Goal: Task Accomplishment & Management: Manage account settings

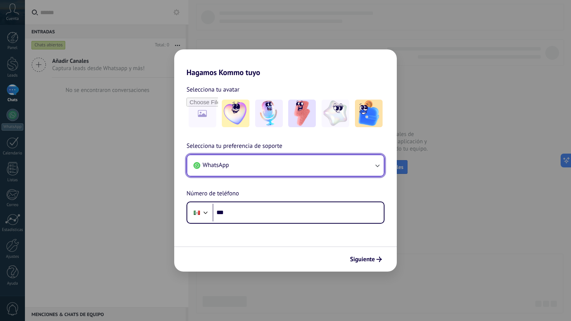
click at [355, 165] on button "WhatsApp" at bounding box center [285, 165] width 196 height 21
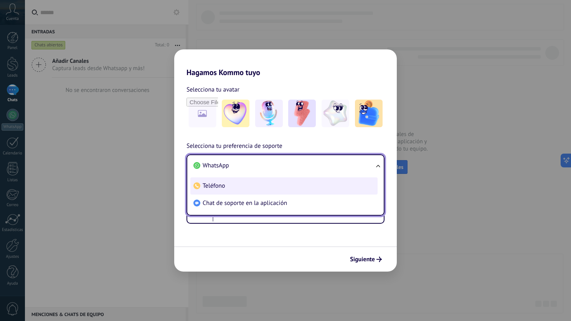
click at [336, 186] on li "Teléfono" at bounding box center [283, 186] width 187 height 17
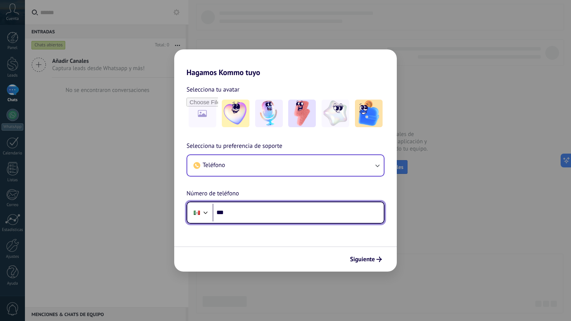
click at [320, 209] on input "***" at bounding box center [297, 213] width 171 height 18
click at [279, 212] on input "*******" at bounding box center [297, 213] width 171 height 18
type input "**********"
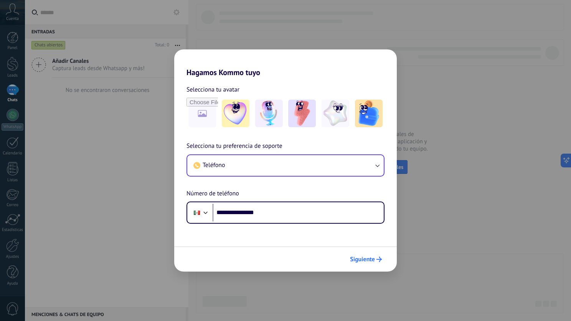
click at [373, 260] on span "Siguiente" at bounding box center [362, 259] width 25 height 5
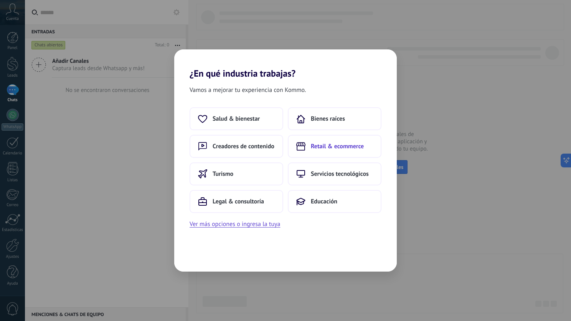
click at [361, 146] on span "Retail & ecommerce" at bounding box center [337, 147] width 53 height 8
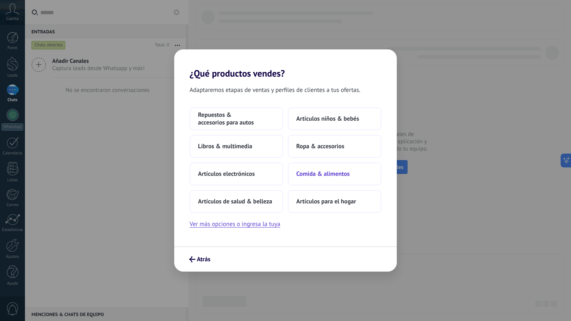
click at [329, 178] on span "Comida & alimentos" at bounding box center [322, 174] width 53 height 8
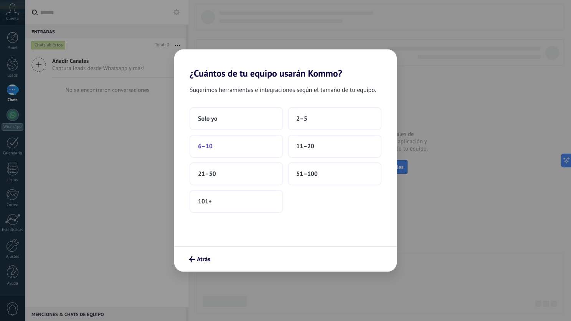
click at [224, 147] on button "6–10" at bounding box center [236, 146] width 94 height 23
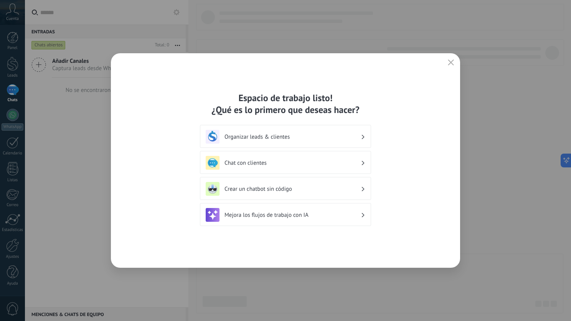
click at [266, 164] on h3 "Chat con clientes" at bounding box center [292, 163] width 136 height 7
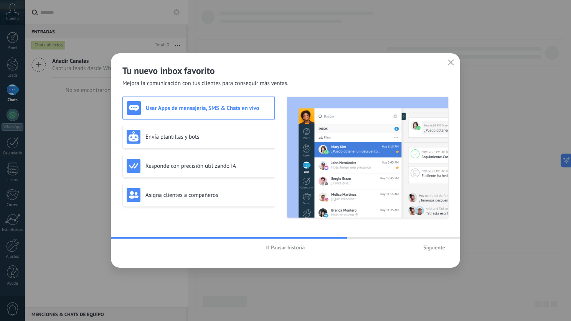
click at [434, 246] on span "Siguiente" at bounding box center [434, 247] width 22 height 5
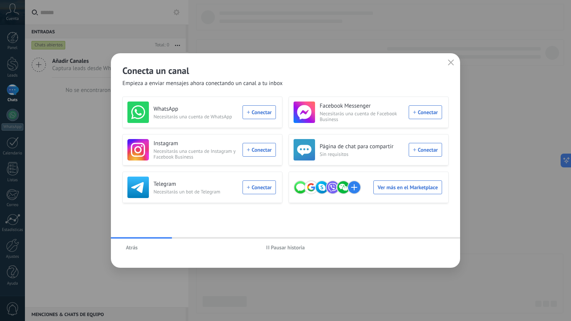
click at [434, 246] on div "Atrás Pausar historia" at bounding box center [285, 248] width 349 height 18
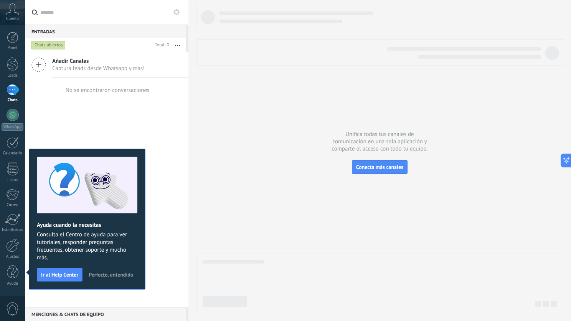
drag, startPoint x: 314, startPoint y: 247, endPoint x: 333, endPoint y: 192, distance: 57.5
click at [333, 192] on div at bounding box center [379, 159] width 367 height 310
click at [102, 141] on div "Añadir Canales Captura leads desde Whatsapp y más! No se encontraron conversaci…" at bounding box center [106, 179] width 163 height 255
click at [7, 41] on div at bounding box center [13, 38] width 12 height 12
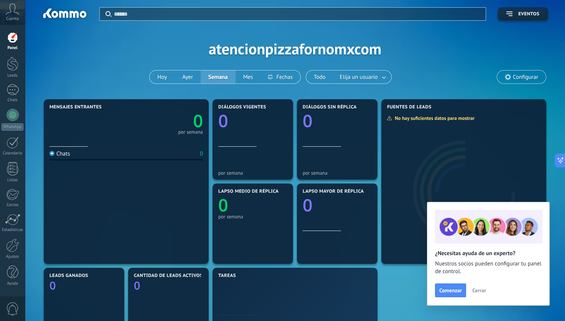
click at [10, 13] on icon at bounding box center [12, 9] width 13 height 12
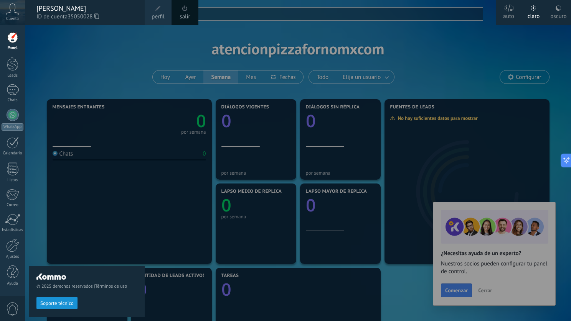
click at [10, 13] on icon at bounding box center [12, 9] width 13 height 12
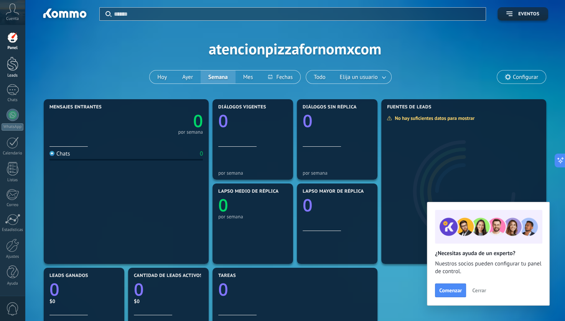
click at [15, 71] on link "Leads" at bounding box center [12, 67] width 25 height 21
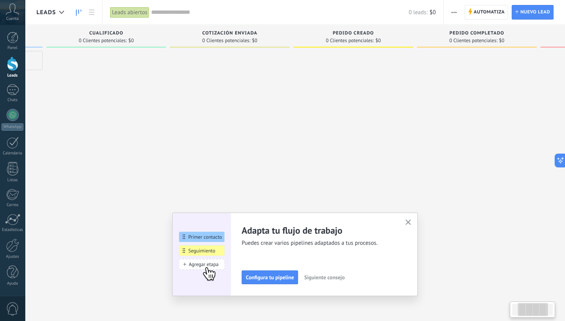
scroll to position [0, 117]
drag, startPoint x: 146, startPoint y: 99, endPoint x: 12, endPoint y: 99, distance: 134.2
click at [12, 99] on body ".abccls-1,.abccls-2{fill-rule:evenodd}.abccls-2{fill:#fff} .abfcls-1{fill:none}…" at bounding box center [282, 160] width 565 height 321
click at [12, 99] on div "Chats" at bounding box center [13, 100] width 22 height 5
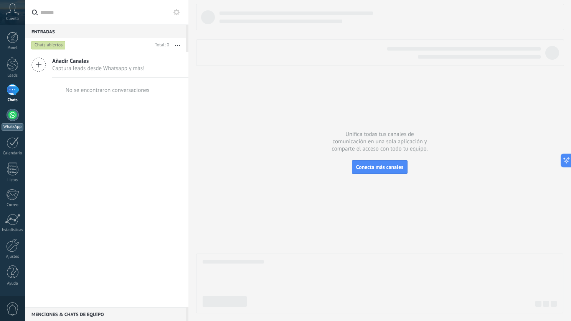
click at [15, 117] on div at bounding box center [13, 115] width 12 height 12
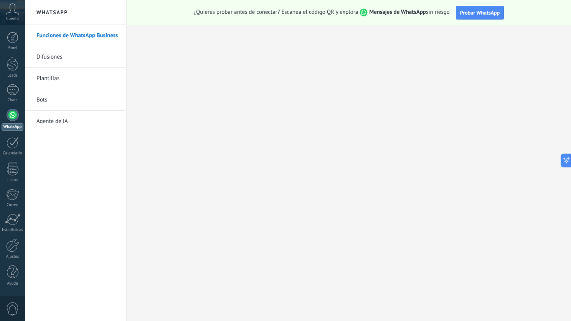
click at [58, 77] on link "Plantillas" at bounding box center [77, 78] width 82 height 21
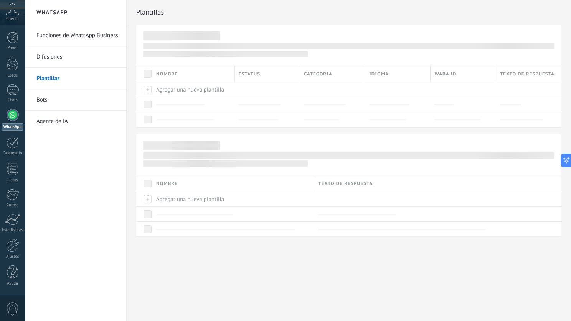
click at [41, 100] on link "Bots" at bounding box center [77, 99] width 82 height 21
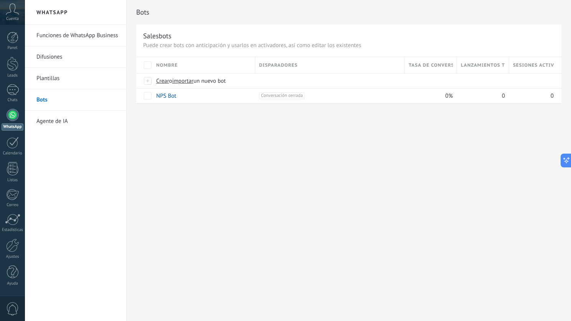
click at [176, 64] on span "Nombre" at bounding box center [166, 65] width 21 height 7
click at [177, 65] on span "Nombre" at bounding box center [166, 65] width 21 height 7
click at [8, 147] on div at bounding box center [13, 143] width 12 height 12
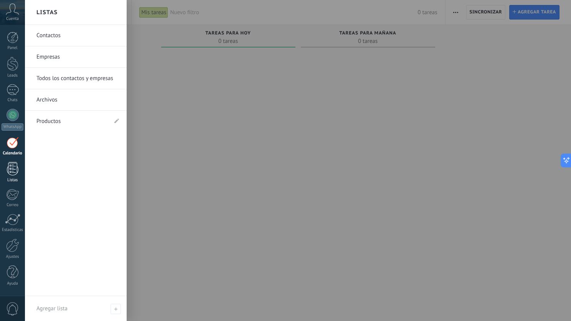
click at [18, 174] on link "Listas" at bounding box center [12, 172] width 25 height 21
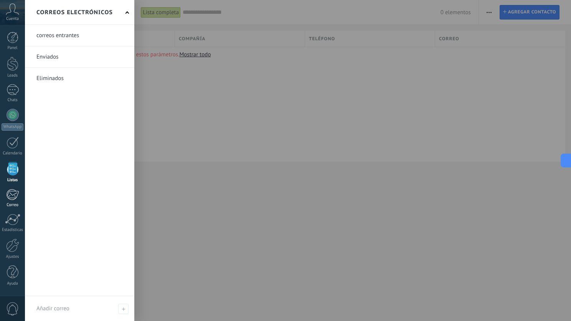
click at [12, 192] on div at bounding box center [12, 195] width 13 height 12
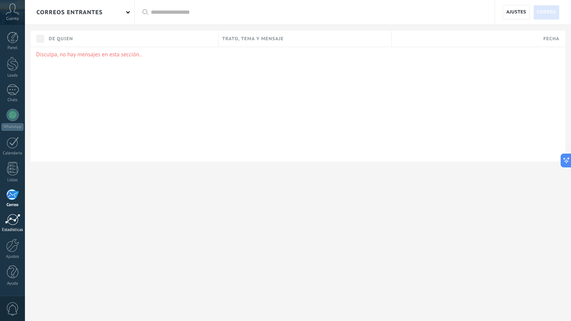
click at [15, 217] on div at bounding box center [12, 220] width 15 height 12
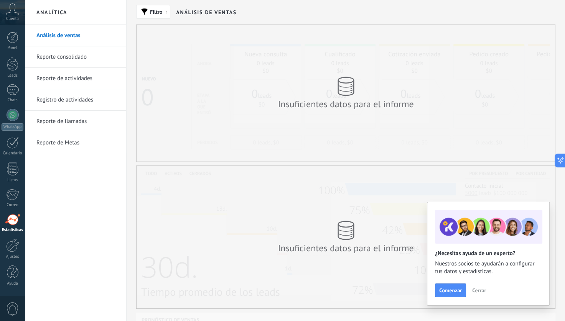
click at [78, 122] on link "Reporte de llamadas" at bounding box center [77, 121] width 82 height 21
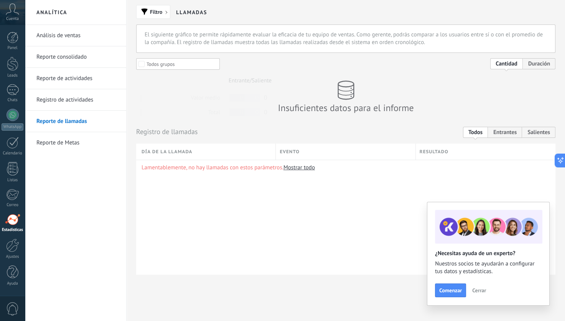
click at [74, 97] on link "Registro de actividades" at bounding box center [77, 99] width 82 height 21
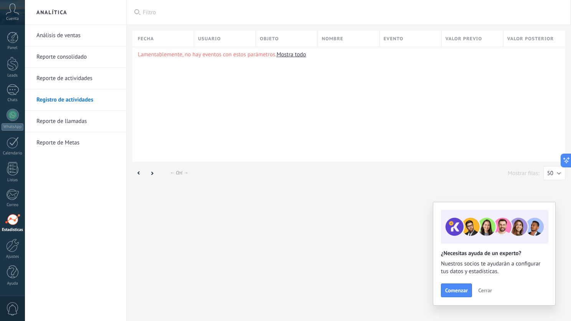
click at [71, 79] on link "Reporte de actividades" at bounding box center [77, 78] width 82 height 21
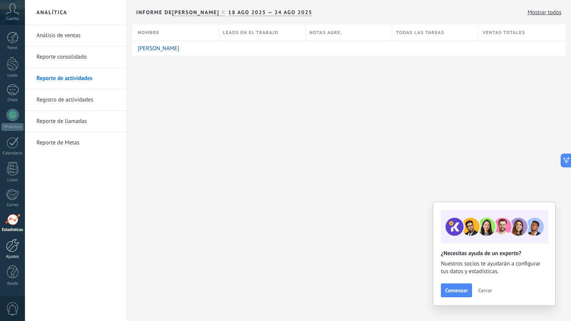
click at [7, 248] on div at bounding box center [12, 245] width 13 height 13
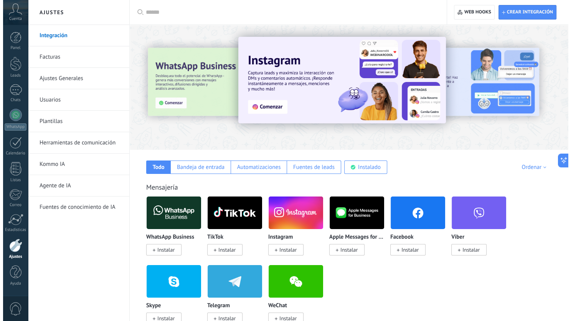
scroll to position [35, 0]
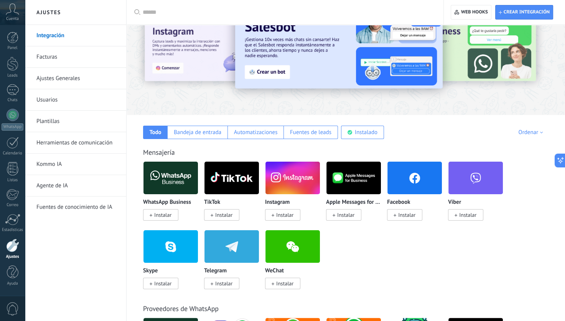
click at [164, 214] on span "Instalar" at bounding box center [162, 215] width 17 height 7
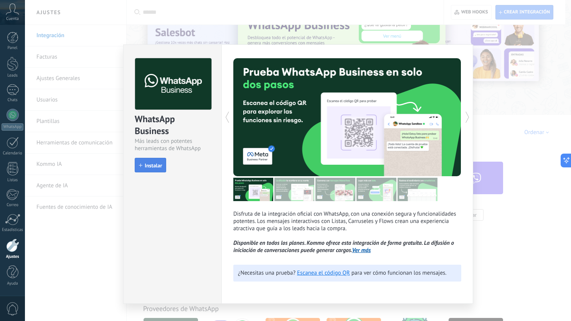
click at [146, 164] on span "Instalar" at bounding box center [153, 165] width 17 height 5
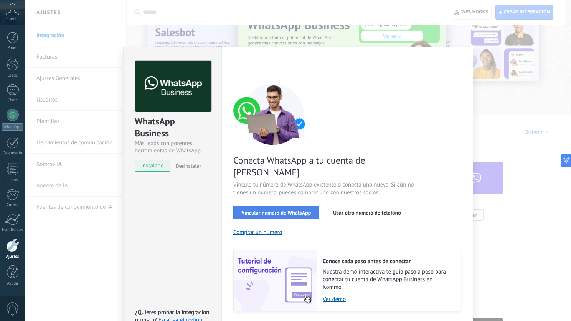
click at [291, 210] on span "Vincular número de WhatsApp" at bounding box center [275, 212] width 69 height 5
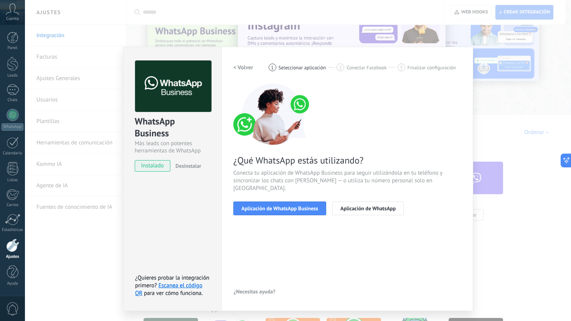
click at [291, 206] on span "Aplicación de WhatsApp Business" at bounding box center [279, 208] width 77 height 5
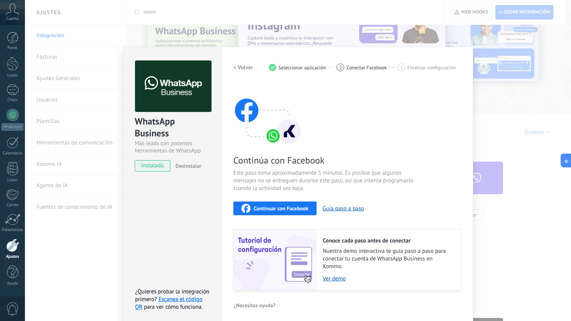
click at [153, 169] on span "instalado" at bounding box center [152, 166] width 35 height 12
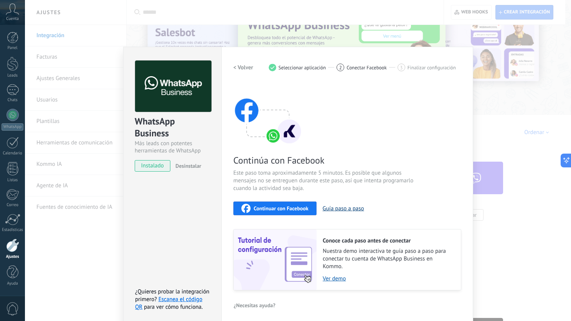
click at [348, 210] on button "Guía paso a paso" at bounding box center [342, 208] width 41 height 7
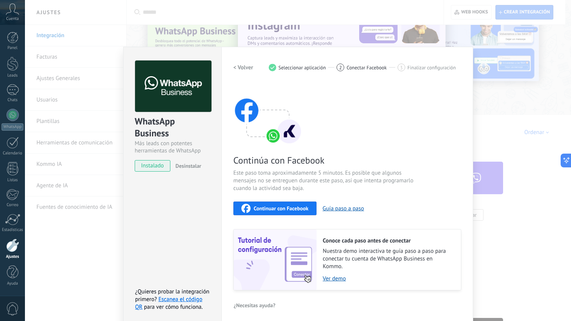
click at [270, 111] on img at bounding box center [267, 114] width 69 height 61
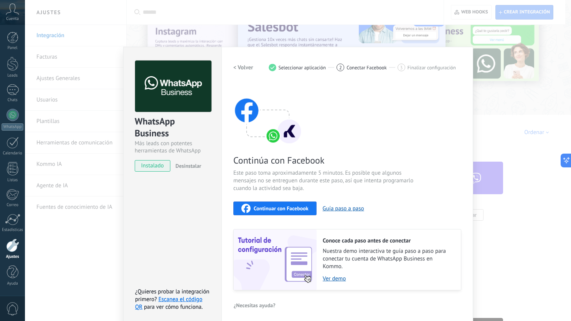
click at [191, 53] on div "WhatsApp Business Más leads con potentes herramientas de WhatsApp instalado Des…" at bounding box center [172, 112] width 98 height 131
click at [202, 30] on div "WhatsApp Business Más leads con potentes herramientas de WhatsApp instalado Des…" at bounding box center [298, 160] width 546 height 321
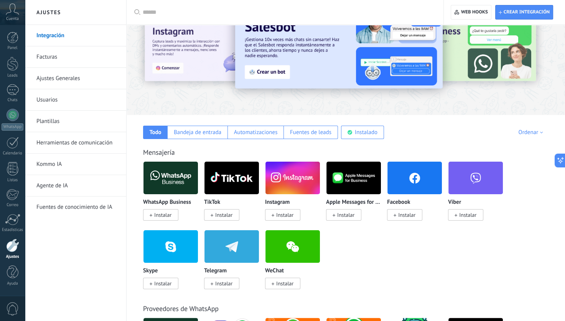
click at [202, 30] on div at bounding box center [158, 52] width 168 height 69
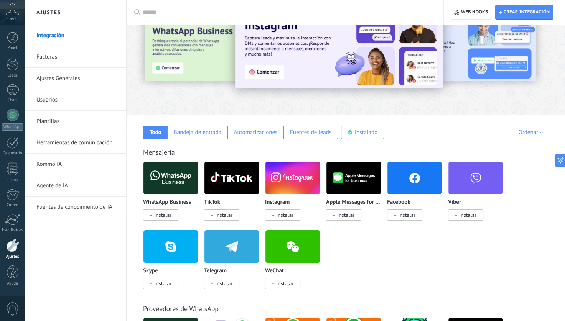
click at [169, 191] on img at bounding box center [170, 178] width 54 height 37
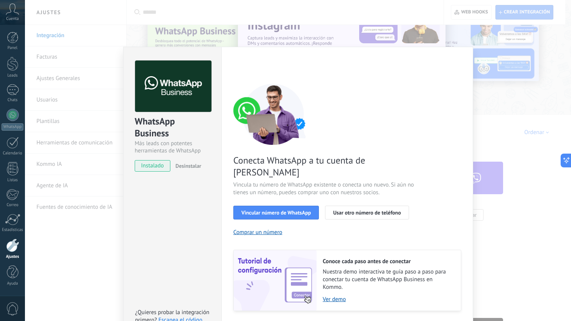
click at [157, 167] on span "instalado" at bounding box center [152, 166] width 35 height 12
click at [15, 115] on div at bounding box center [13, 115] width 12 height 12
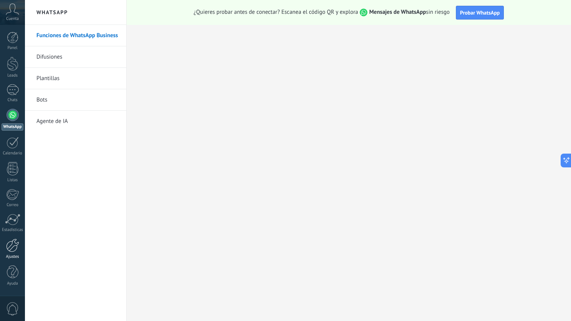
click at [7, 247] on div at bounding box center [12, 245] width 13 height 13
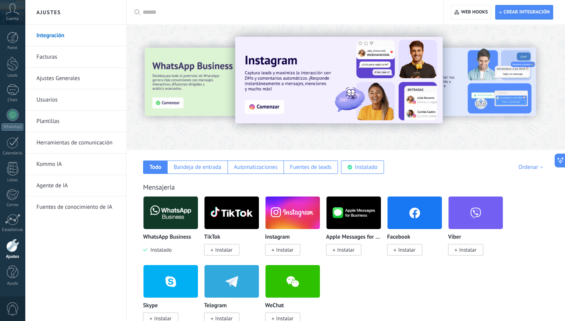
click at [66, 80] on link "Ajustes Generales" at bounding box center [77, 78] width 82 height 21
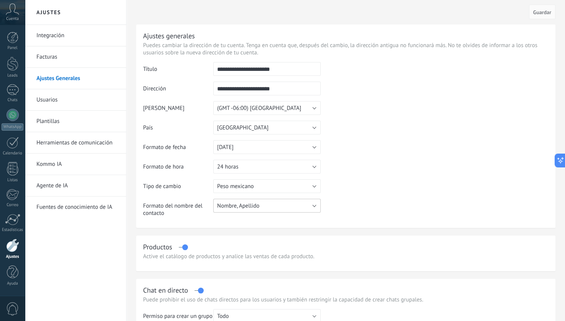
click at [294, 209] on button "Nombre, Apellido" at bounding box center [266, 206] width 107 height 14
click at [339, 205] on table "**********" at bounding box center [345, 142] width 405 height 161
click at [250, 260] on div "Active el catálogo de productos y analice las ventas de cada producto." at bounding box center [345, 256] width 405 height 7
drag, startPoint x: 330, startPoint y: 250, endPoint x: 301, endPoint y: 252, distance: 28.4
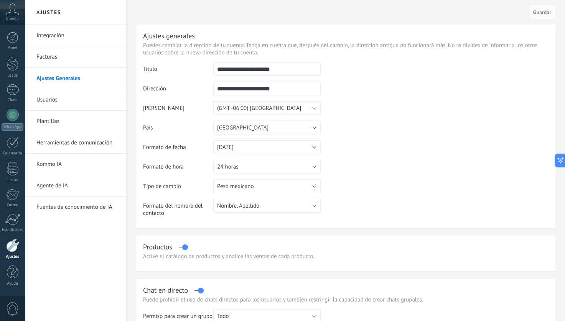
click at [301, 252] on div "Productos" at bounding box center [345, 247] width 405 height 9
click at [48, 97] on link "Usuarios" at bounding box center [77, 99] width 82 height 21
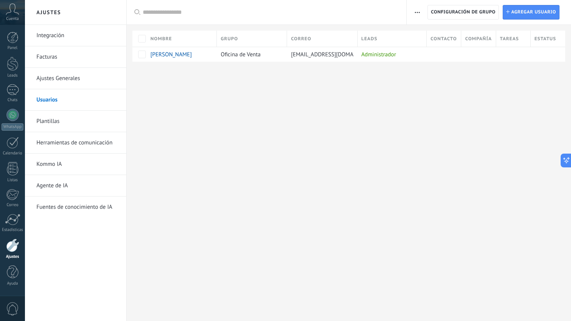
click at [49, 120] on link "Plantillas" at bounding box center [77, 121] width 82 height 21
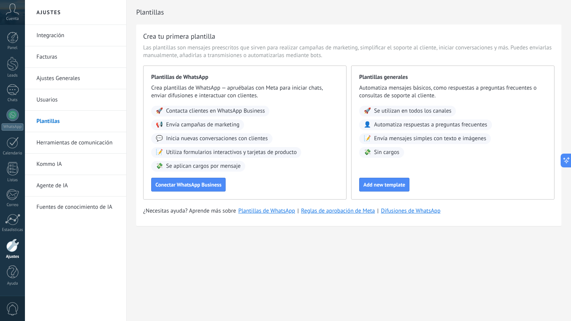
click at [52, 142] on link "Herramientas de comunicación" at bounding box center [77, 142] width 82 height 21
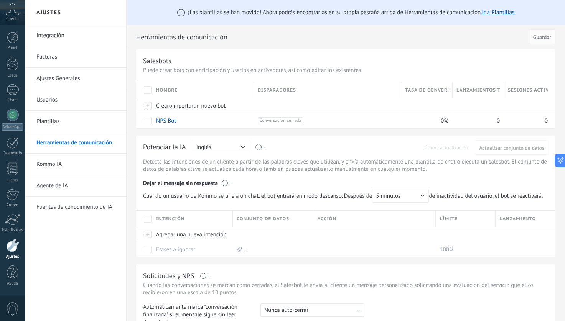
click at [54, 165] on link "Kommo IA" at bounding box center [77, 164] width 82 height 21
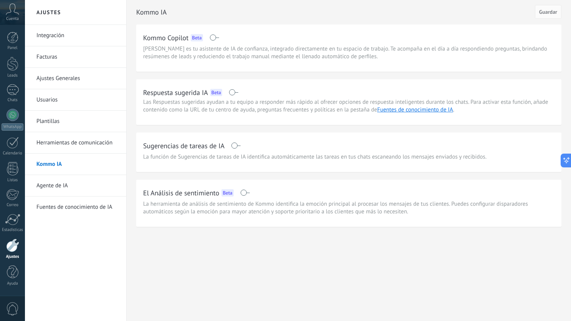
click at [14, 212] on div "Panel Leads Chats WhatsApp Clientes" at bounding box center [12, 163] width 25 height 262
click at [14, 220] on div at bounding box center [12, 220] width 15 height 12
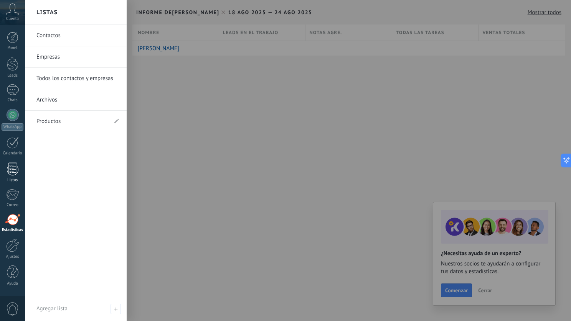
click at [14, 164] on div at bounding box center [13, 168] width 12 height 13
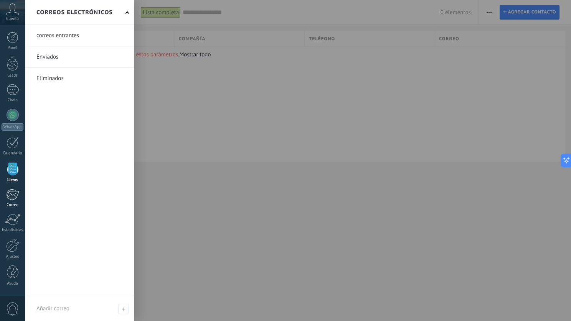
click at [15, 189] on div at bounding box center [12, 195] width 13 height 12
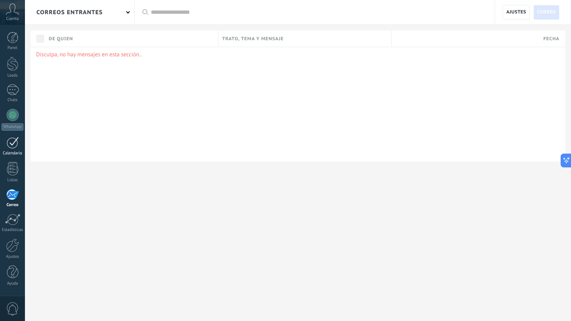
click at [12, 137] on div at bounding box center [13, 143] width 12 height 12
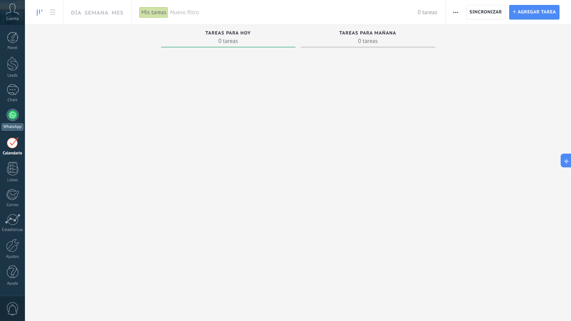
click at [18, 121] on link "WhatsApp" at bounding box center [12, 120] width 25 height 22
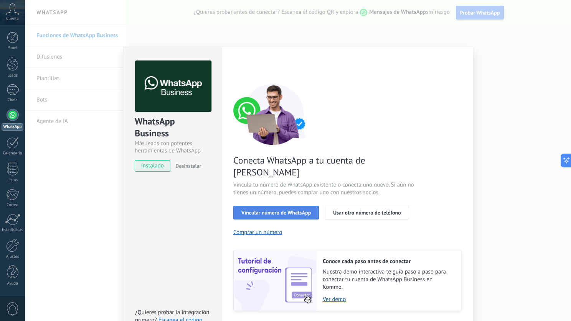
click at [275, 210] on span "Vincular número de WhatsApp" at bounding box center [275, 212] width 69 height 5
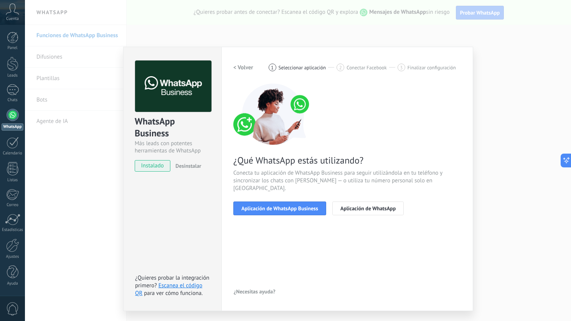
click at [275, 206] on span "Aplicación de WhatsApp Business" at bounding box center [279, 208] width 77 height 5
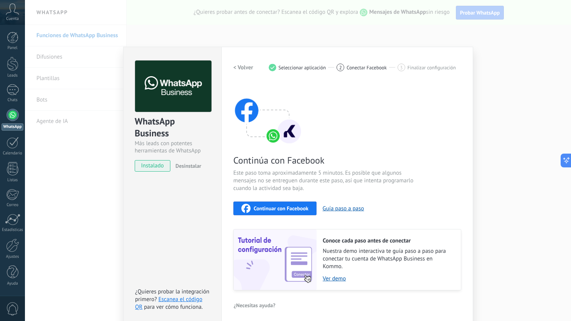
click at [298, 209] on span "Continuar con Facebook" at bounding box center [280, 208] width 55 height 5
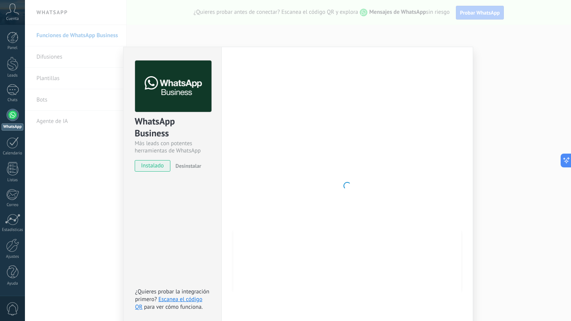
click at [418, 25] on div "WhatsApp Business Más leads con potentes herramientas de WhatsApp instalado Des…" at bounding box center [298, 160] width 546 height 321
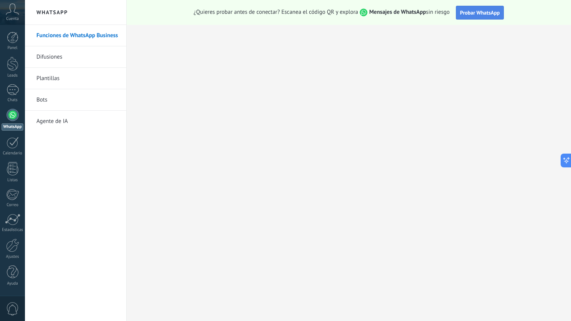
click at [477, 8] on button "Probar WhatsApp" at bounding box center [480, 13] width 48 height 14
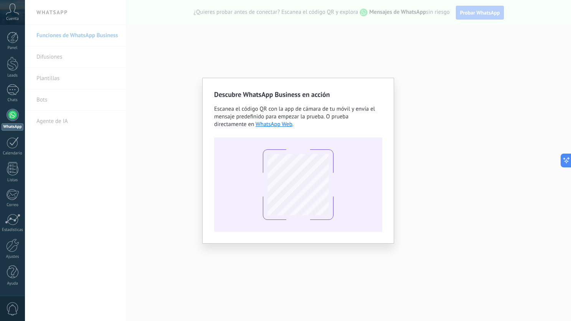
click at [356, 71] on div "Descubre WhatsApp Business en acción Escanea el código QR con la app de cámara …" at bounding box center [298, 160] width 546 height 321
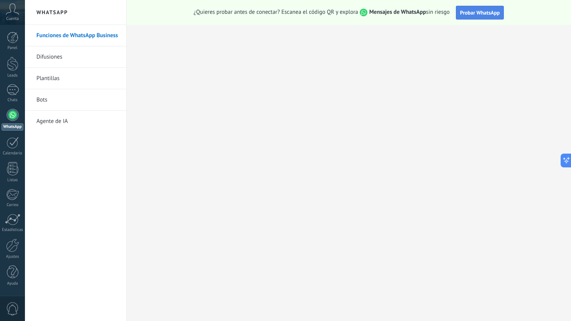
click at [472, 13] on span "Probar WhatsApp" at bounding box center [480, 12] width 40 height 7
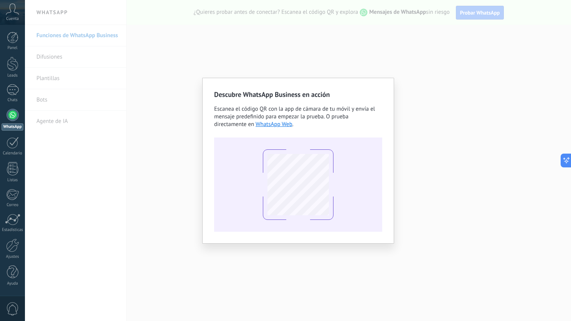
click at [356, 77] on div "Descubre WhatsApp Business en acción Escanea el código QR con la app de cámara …" at bounding box center [298, 160] width 546 height 321
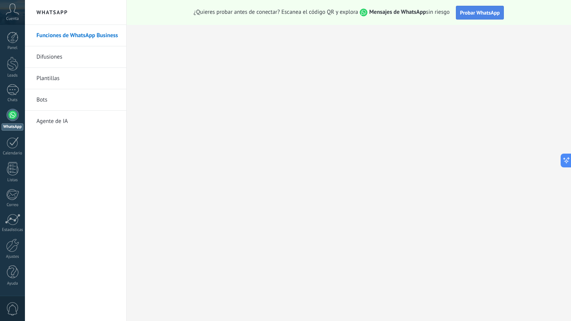
click at [486, 15] on span "Probar WhatsApp" at bounding box center [480, 12] width 40 height 7
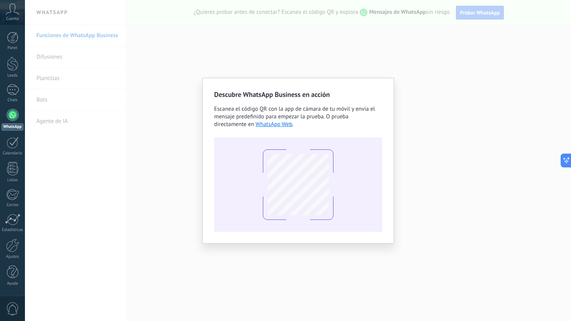
click at [173, 163] on div "Descubre WhatsApp Business en acción Escanea el código QR con la app de cámara …" at bounding box center [298, 160] width 546 height 321
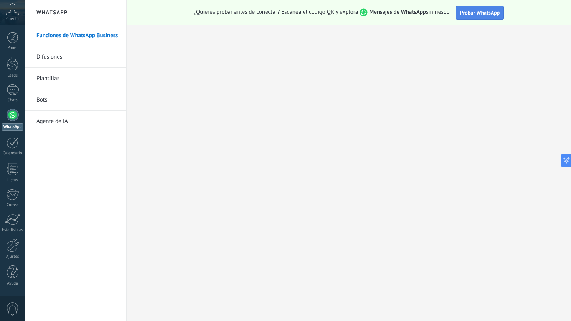
click at [485, 13] on span "Probar WhatsApp" at bounding box center [480, 12] width 40 height 7
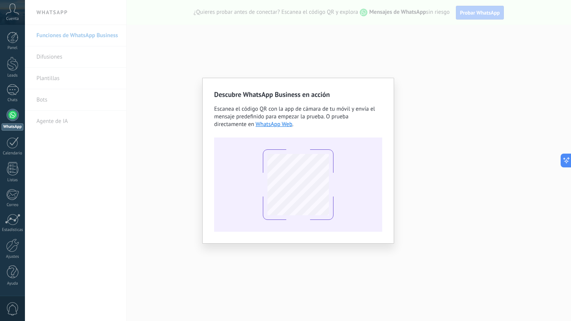
click at [350, 68] on div "Descubre WhatsApp Business en acción Escanea el código QR con la app de cámara …" at bounding box center [298, 160] width 546 height 321
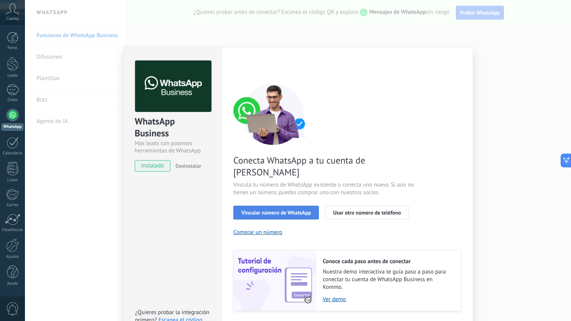
click at [266, 206] on button "Vincular número de WhatsApp" at bounding box center [276, 213] width 86 height 14
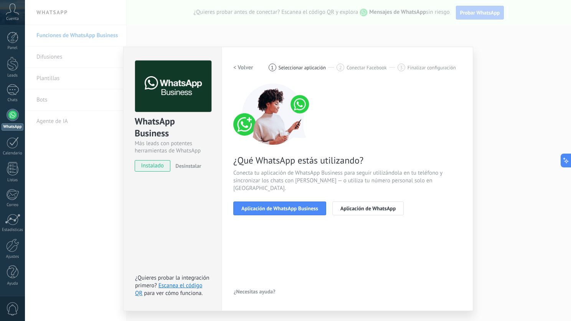
click at [266, 205] on button "Aplicación de WhatsApp Business" at bounding box center [279, 209] width 93 height 14
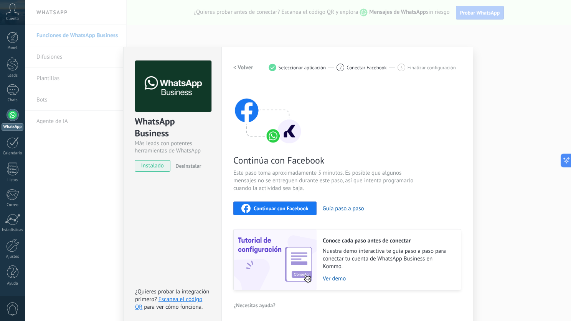
click at [461, 20] on div "WhatsApp Business Más leads con potentes herramientas de WhatsApp instalado Des…" at bounding box center [298, 160] width 546 height 321
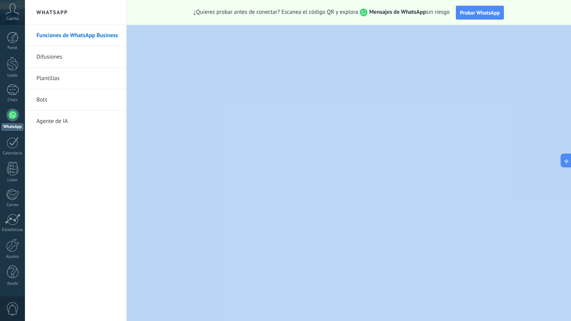
drag, startPoint x: 461, startPoint y: 20, endPoint x: 472, endPoint y: 20, distance: 11.1
click at [472, 20] on div "¿Quieres probar antes de conectar? Escanea el código QR y explora Mensajes de W…" at bounding box center [349, 12] width 444 height 25
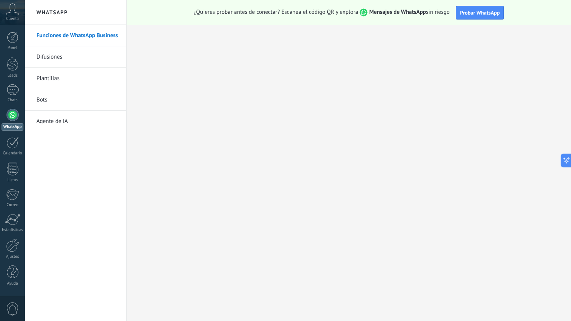
drag, startPoint x: 472, startPoint y: 20, endPoint x: 448, endPoint y: 16, distance: 24.5
click at [448, 16] on div "¿Quieres probar antes de conectar? Escanea el código QR y explora Mensajes de W…" at bounding box center [349, 12] width 444 height 25
click at [465, 16] on button "Probar WhatsApp" at bounding box center [480, 13] width 48 height 14
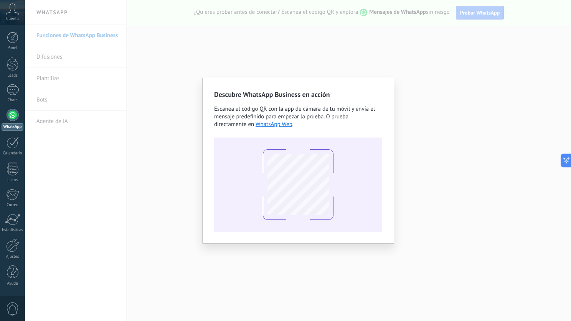
click at [429, 153] on div "Descubre WhatsApp Business en acción Escanea el código QR con la app de cámara …" at bounding box center [298, 160] width 546 height 321
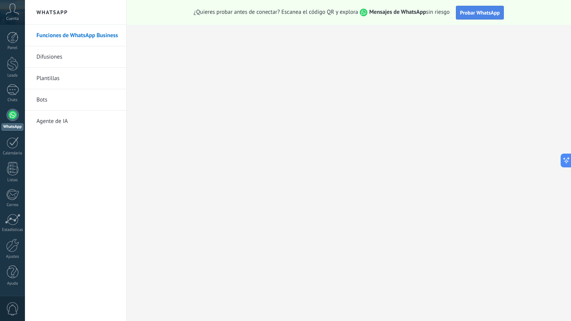
click at [484, 12] on span "Probar WhatsApp" at bounding box center [480, 12] width 40 height 7
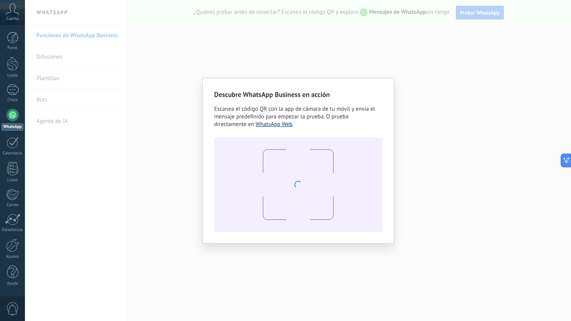
click at [270, 122] on link "WhatsApp Web" at bounding box center [273, 124] width 37 height 7
click at [16, 144] on div at bounding box center [13, 143] width 12 height 12
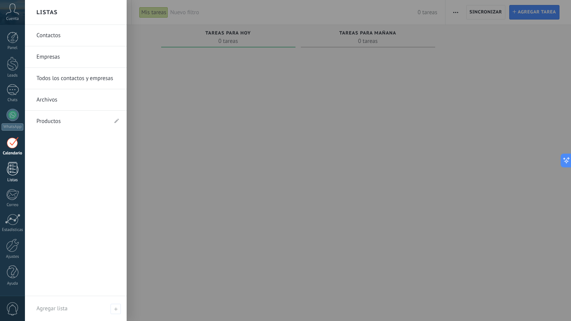
click at [10, 172] on div at bounding box center [13, 168] width 12 height 13
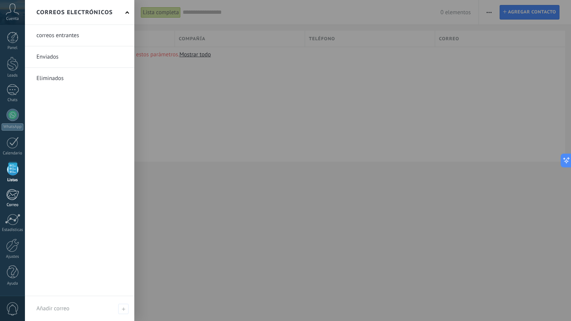
click at [14, 194] on div at bounding box center [12, 195] width 13 height 12
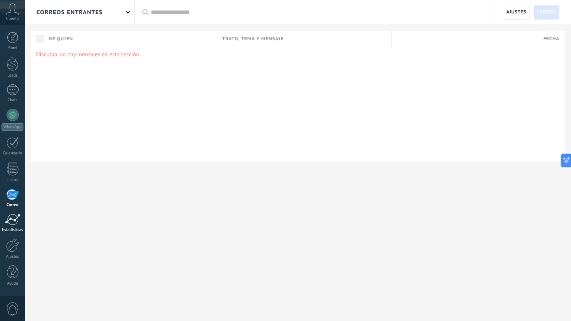
click at [11, 223] on div at bounding box center [12, 220] width 15 height 12
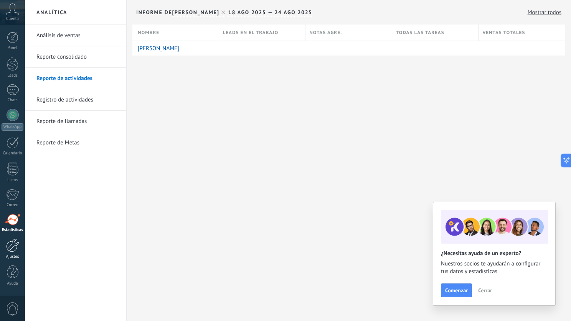
click at [12, 252] on link "Ajustes" at bounding box center [12, 249] width 25 height 21
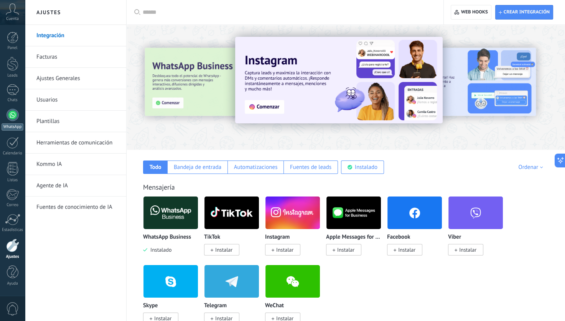
click at [12, 118] on div at bounding box center [13, 115] width 12 height 12
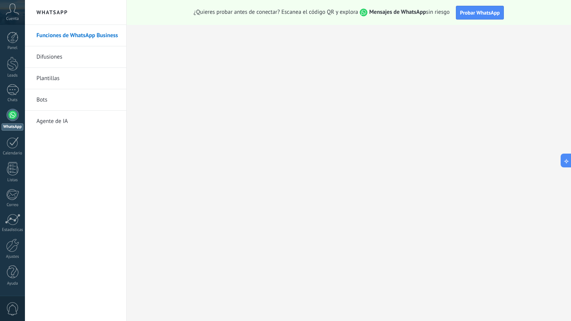
click at [56, 56] on link "Difusiones" at bounding box center [77, 56] width 82 height 21
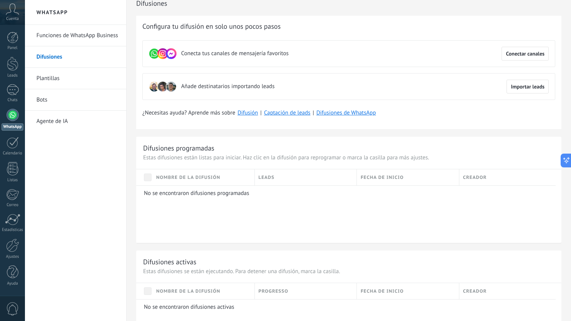
scroll to position [12, 0]
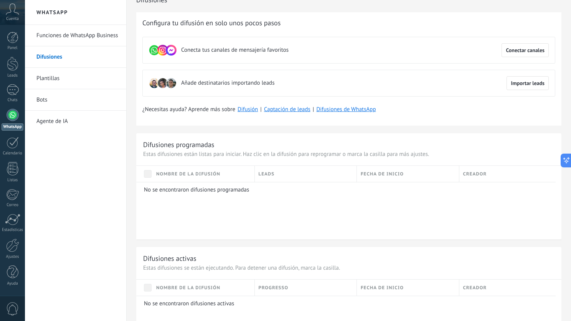
click at [212, 125] on div "Configura tu difusión en solo unos pocos pasos Conecta tus canales de mensajerí…" at bounding box center [348, 68] width 425 height 113
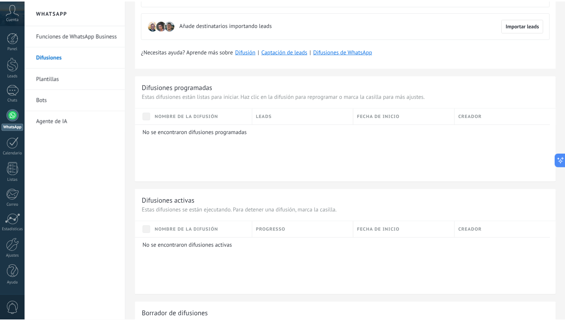
scroll to position [60, 0]
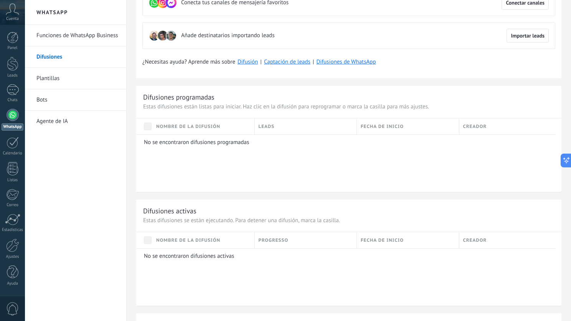
click at [84, 32] on link "Funciones de WhatsApp Business" at bounding box center [77, 35] width 82 height 21
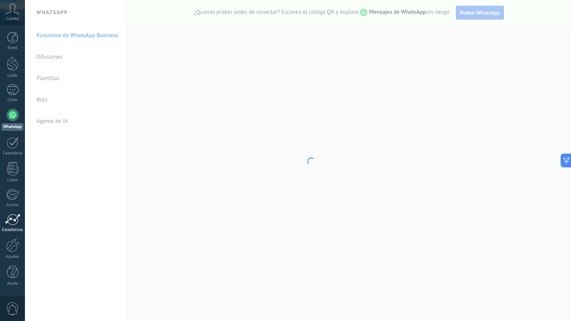
click at [4, 230] on div "Estadísticas" at bounding box center [13, 230] width 22 height 5
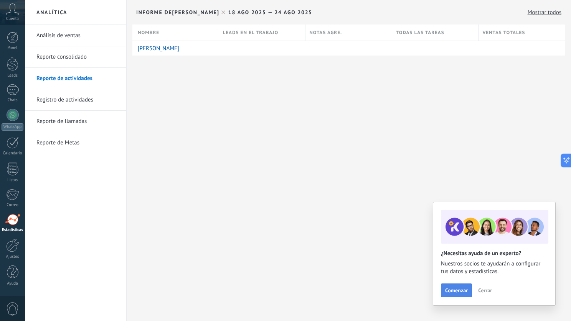
click at [449, 289] on span "Comenzar" at bounding box center [456, 290] width 23 height 5
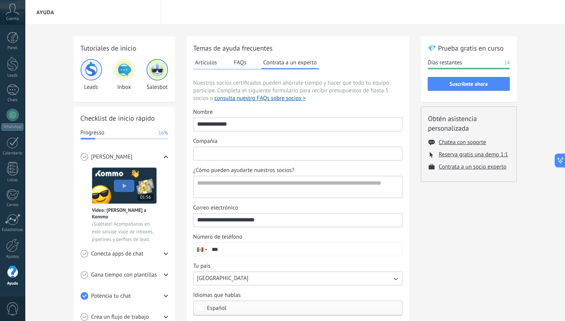
click at [306, 156] on input "Compañía" at bounding box center [298, 153] width 208 height 12
type input "**********"
click at [306, 178] on textarea "¿Cómo pueden ayudarte nuestros socios?" at bounding box center [297, 186] width 207 height 21
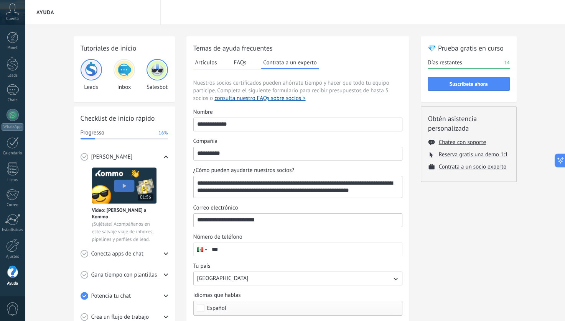
type textarea "**********"
drag, startPoint x: 324, startPoint y: 256, endPoint x: 319, endPoint y: 249, distance: 8.5
click at [319, 249] on div "**********" at bounding box center [297, 212] width 209 height 207
click at [319, 249] on input "***" at bounding box center [305, 249] width 194 height 13
type input "**********"
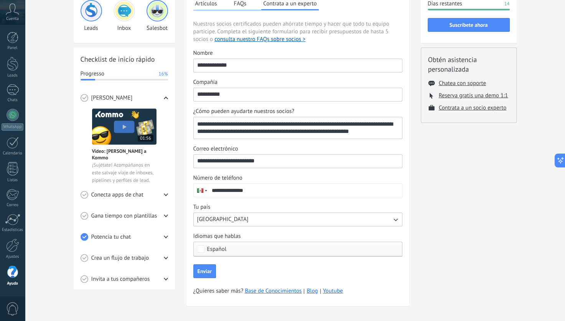
scroll to position [64, 0]
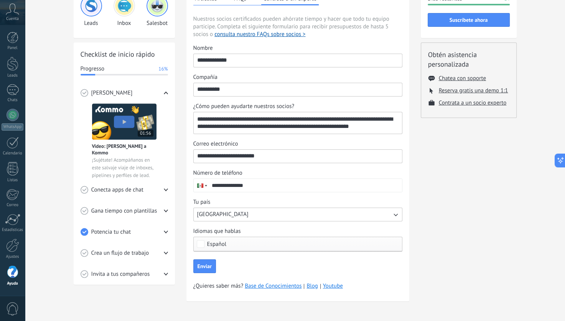
click at [281, 244] on span "Español" at bounding box center [299, 245] width 185 height 6
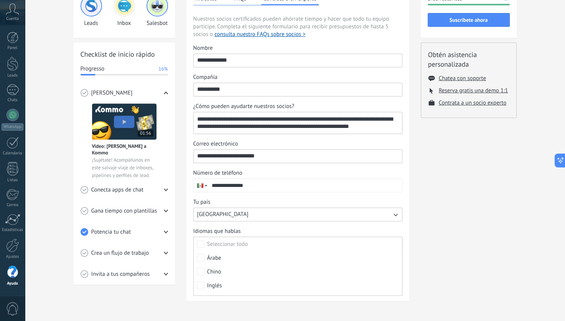
click at [434, 243] on div "💎 Prueba gratis en curso Días restantes 14 Suscríbete ahora Obtén asistencia pe…" at bounding box center [469, 141] width 96 height 339
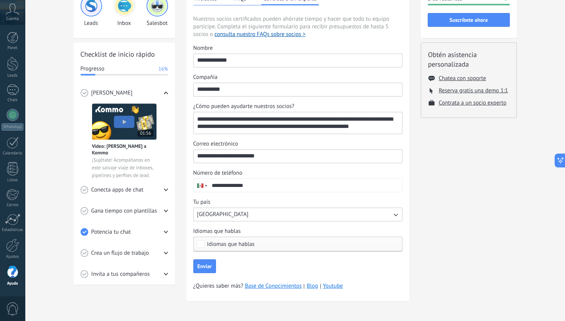
click at [357, 243] on span "Idiomas que hablas" at bounding box center [299, 245] width 185 height 6
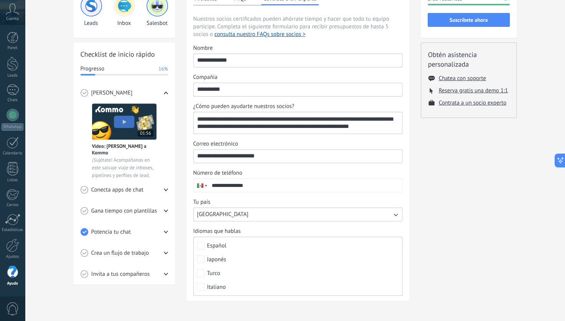
scroll to position [110, 0]
click at [357, 243] on label "Español" at bounding box center [298, 245] width 208 height 14
click at [475, 192] on div "💎 Prueba gratis en curso Días restantes 14 Suscríbete ahora Obtén asistencia pe…" at bounding box center [469, 141] width 96 height 339
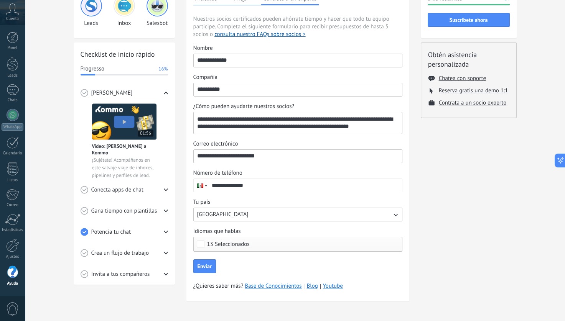
click at [387, 245] on span "13 Seleccionados" at bounding box center [299, 245] width 185 height 6
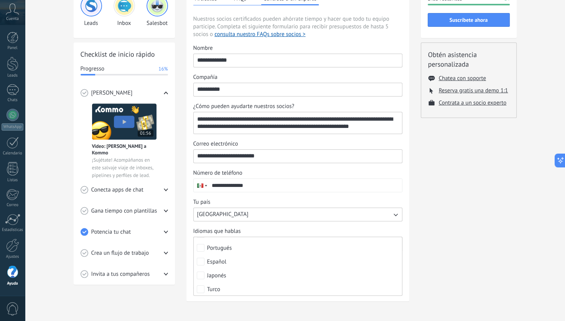
scroll to position [95, 0]
click at [193, 260] on button "Enviar" at bounding box center [204, 267] width 23 height 14
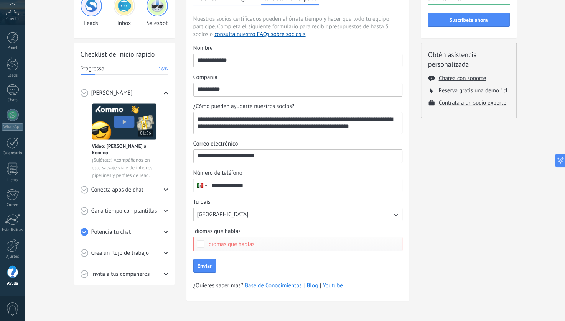
scroll to position [64, 0]
click at [390, 240] on div "Idiomas que hablas" at bounding box center [297, 244] width 209 height 15
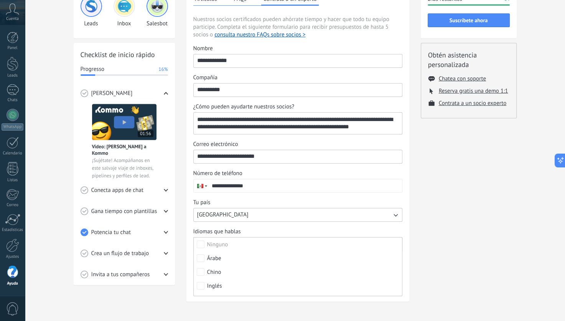
click at [390, 240] on label "Ninguno" at bounding box center [298, 245] width 208 height 14
click at [390, 240] on label "Español" at bounding box center [298, 245] width 208 height 14
click at [461, 275] on div "💎 Prueba gratis en curso Días restantes 14 Suscríbete ahora Obtén asistencia pe…" at bounding box center [469, 142] width 96 height 339
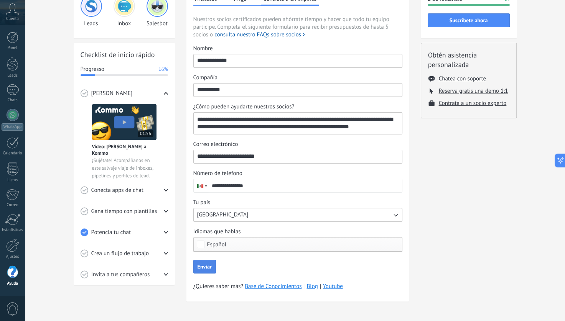
click at [203, 268] on span "Enviar" at bounding box center [204, 266] width 14 height 5
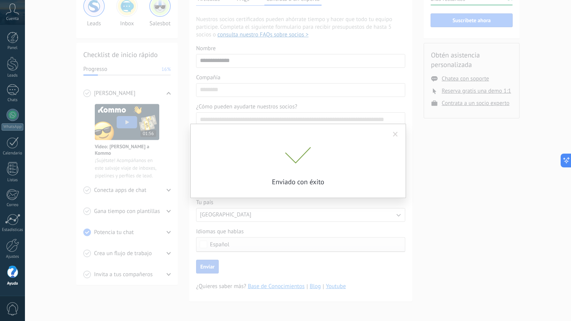
click at [431, 226] on div "Enviado con éxito" at bounding box center [298, 160] width 546 height 321
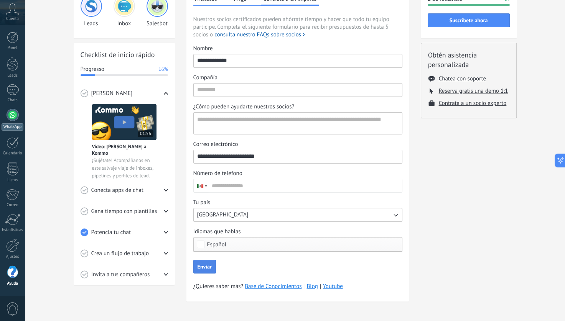
click at [20, 111] on link "WhatsApp" at bounding box center [12, 120] width 25 height 22
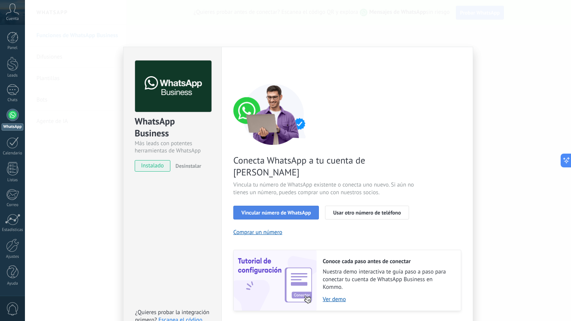
click at [294, 210] on span "Vincular número de WhatsApp" at bounding box center [275, 212] width 69 height 5
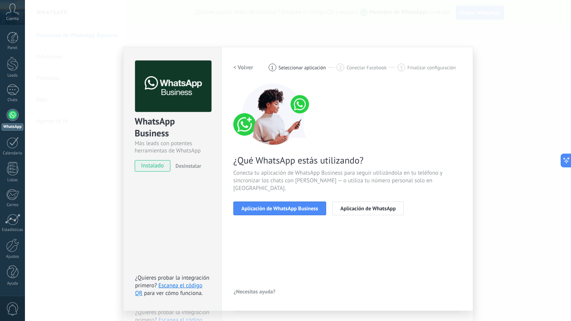
drag, startPoint x: 294, startPoint y: 198, endPoint x: 336, endPoint y: 189, distance: 42.8
click at [336, 189] on div "¿Qué WhatsApp estás utilizando? Conecta tu aplicación de WhatsApp Business para…" at bounding box center [347, 150] width 228 height 132
click at [309, 206] on span "Aplicación de WhatsApp Business" at bounding box center [279, 208] width 77 height 5
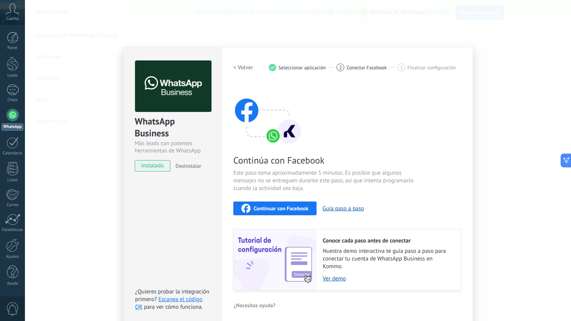
click at [291, 206] on span "Continuar con Facebook" at bounding box center [280, 208] width 55 height 5
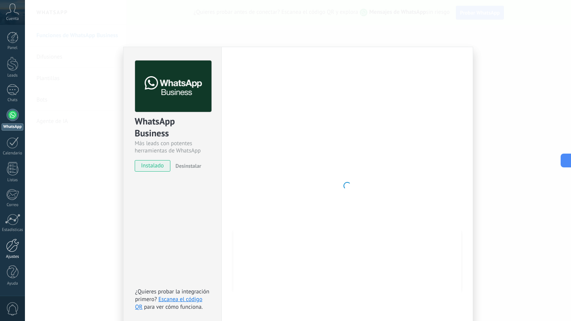
click at [14, 252] on link "Ajustes" at bounding box center [12, 249] width 25 height 21
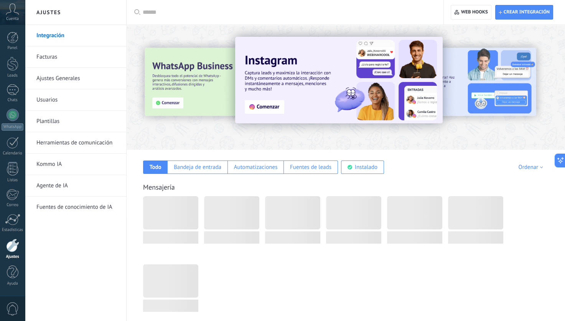
click at [14, 252] on link "Ajustes" at bounding box center [12, 249] width 25 height 21
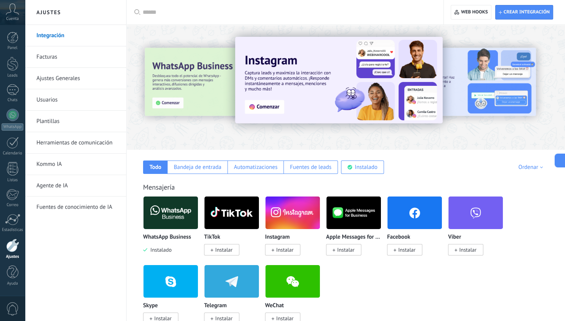
click at [47, 100] on link "Usuarios" at bounding box center [77, 99] width 82 height 21
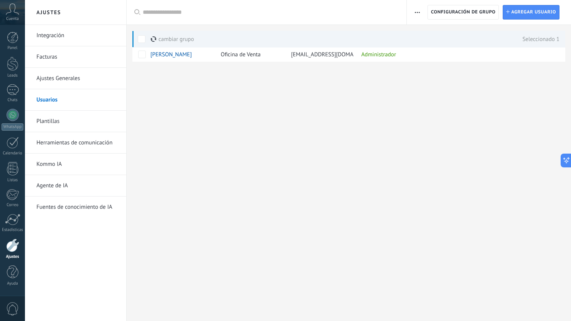
click at [32, 116] on li "Plantillas" at bounding box center [75, 121] width 101 height 21
click at [61, 143] on link "Herramientas de comunicación" at bounding box center [77, 142] width 82 height 21
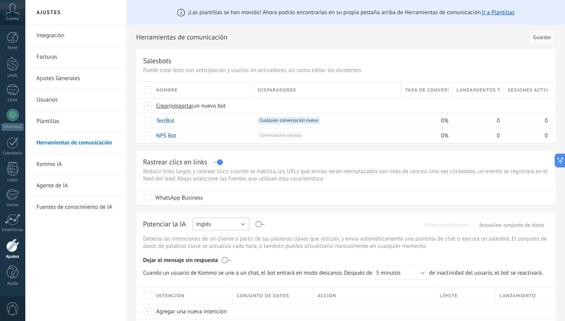
click at [240, 228] on button "Inglés" at bounding box center [220, 224] width 57 height 13
click at [232, 249] on span "Español" at bounding box center [217, 250] width 59 height 7
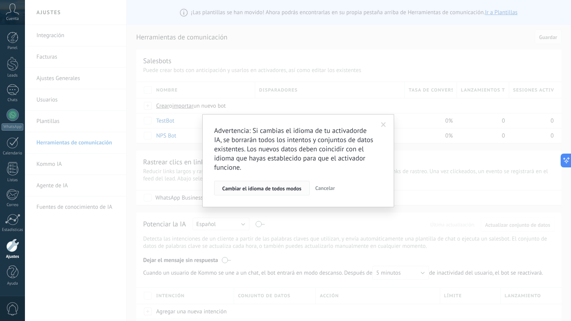
click at [279, 191] on span "Cambiar el idioma de todos modos" at bounding box center [261, 188] width 79 height 5
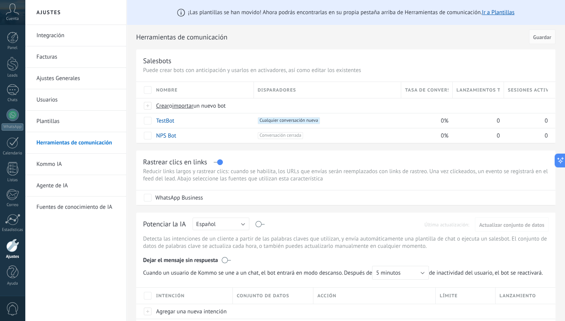
click at [257, 225] on label at bounding box center [260, 224] width 9 height 0
click at [222, 258] on label at bounding box center [226, 261] width 9 height 8
drag, startPoint x: 222, startPoint y: 258, endPoint x: 416, endPoint y: 296, distance: 196.8
click at [416, 296] on div "Potenciar la IA Rusa Inglés Español Portugués Indonesio Turco Español Última ac…" at bounding box center [345, 273] width 419 height 121
drag, startPoint x: 416, startPoint y: 296, endPoint x: 366, endPoint y: 217, distance: 92.9
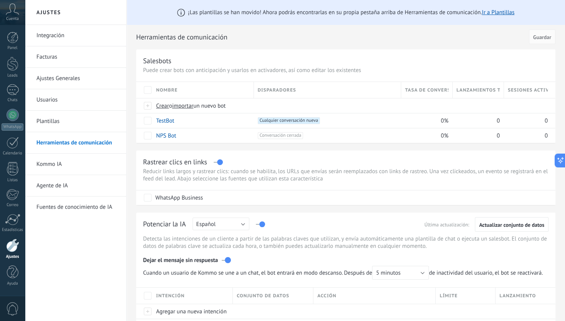
click at [366, 217] on div "Potenciar la IA Rusa Inglés Español Portugués Indonesio Turco Español Última ac…" at bounding box center [345, 273] width 419 height 121
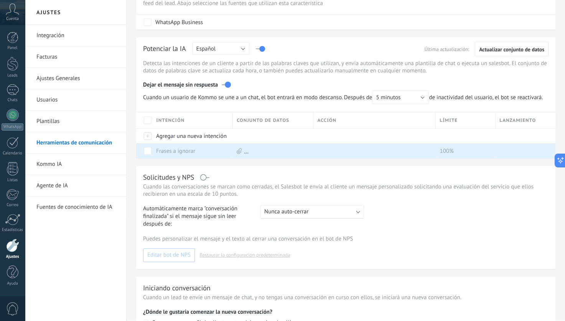
scroll to position [178, 0]
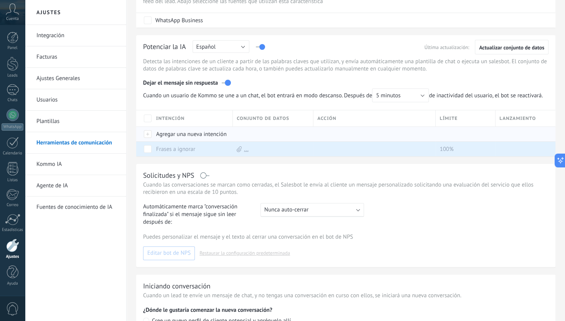
click at [149, 138] on div at bounding box center [148, 134] width 8 height 7
click at [270, 137] on div at bounding box center [271, 134] width 77 height 15
click at [222, 213] on span "Automáticamente marca "conversación finalizada" si el mensaje sigue sin leer de…" at bounding box center [198, 214] width 110 height 23
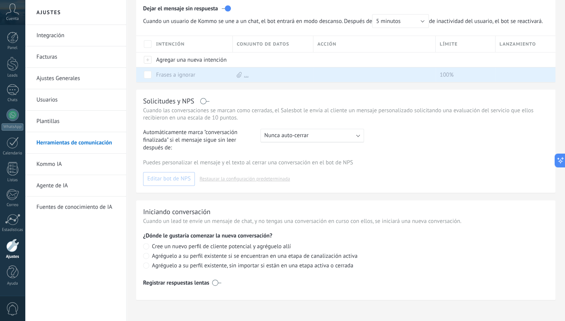
scroll to position [264, 0]
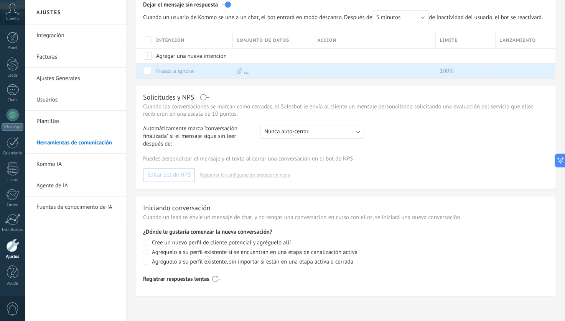
click at [38, 165] on link "Kommo IA" at bounding box center [77, 164] width 82 height 21
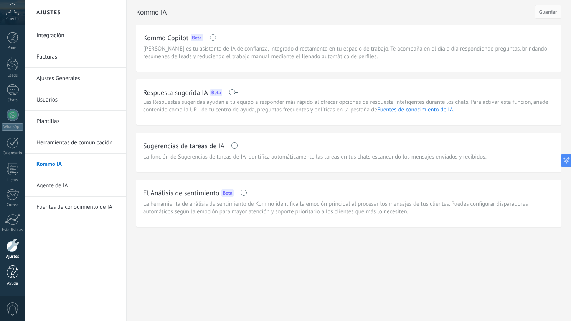
click at [13, 278] on div at bounding box center [13, 272] width 12 height 13
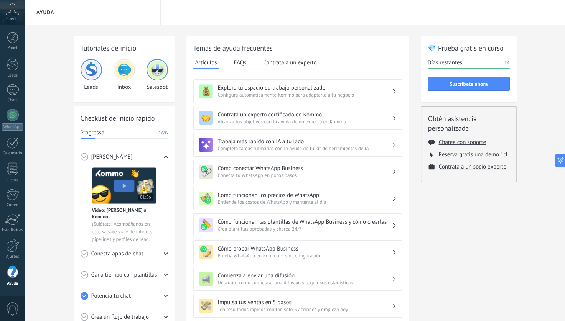
click at [13, 278] on div at bounding box center [13, 272] width 12 height 13
click at [358, 161] on div "Cómo conectar WhatsApp Business Conecta tu WhatsApp en pocos pasos" at bounding box center [297, 172] width 209 height 24
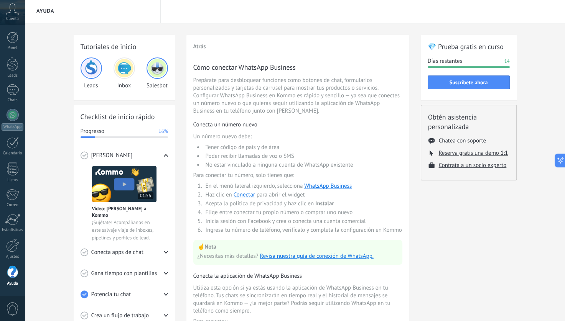
scroll to position [2, 0]
click at [16, 112] on div at bounding box center [13, 115] width 12 height 12
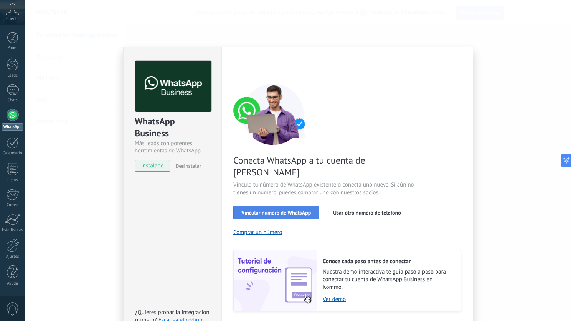
click at [275, 206] on button "Vincular número de WhatsApp" at bounding box center [276, 213] width 86 height 14
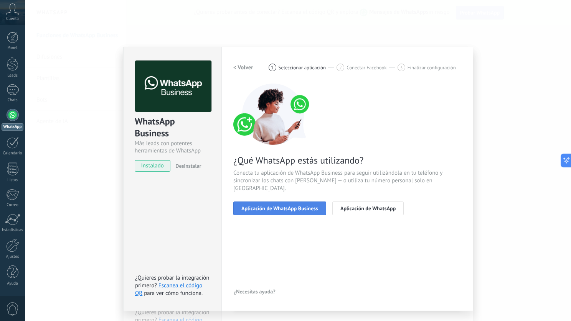
click at [285, 206] on span "Aplicación de WhatsApp Business" at bounding box center [279, 208] width 77 height 5
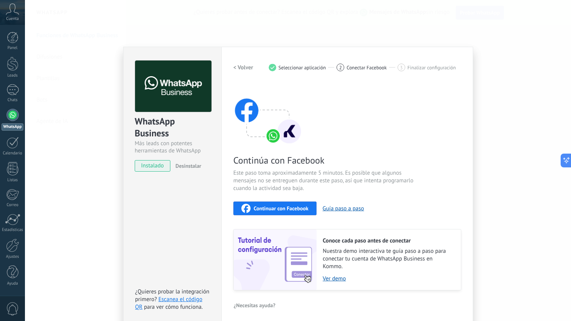
click at [283, 211] on span "Continuar con Facebook" at bounding box center [280, 208] width 55 height 5
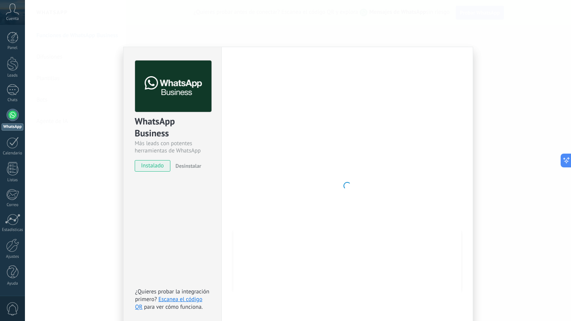
click at [356, 185] on div at bounding box center [347, 186] width 228 height 251
click at [373, 187] on div at bounding box center [347, 186] width 228 height 251
drag, startPoint x: 373, startPoint y: 187, endPoint x: 391, endPoint y: 90, distance: 98.7
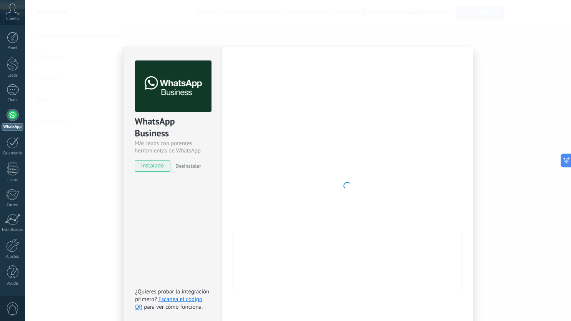
click at [391, 90] on div at bounding box center [347, 186] width 228 height 251
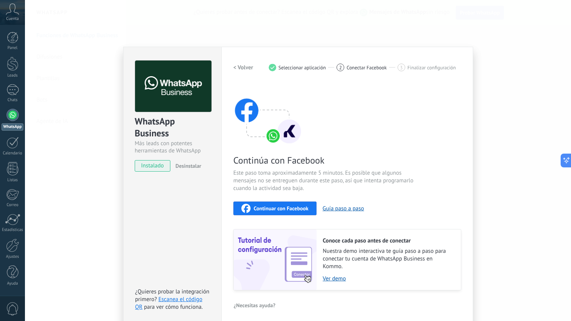
click at [13, 10] on icon at bounding box center [12, 9] width 13 height 12
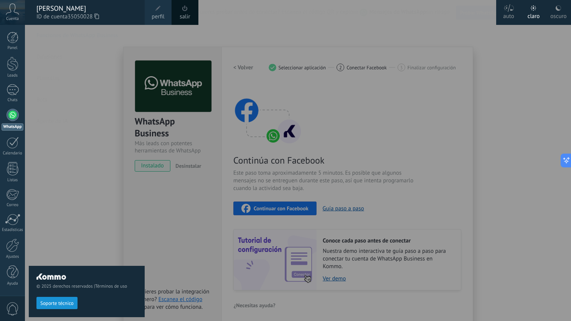
click at [70, 199] on div "© 2025 derechos reservados | Términos de uso Soporte técnico" at bounding box center [87, 173] width 116 height 296
click at [11, 8] on icon at bounding box center [12, 9] width 13 height 12
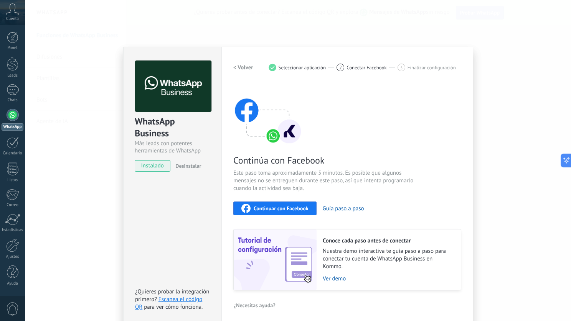
click at [10, 11] on icon at bounding box center [12, 9] width 13 height 12
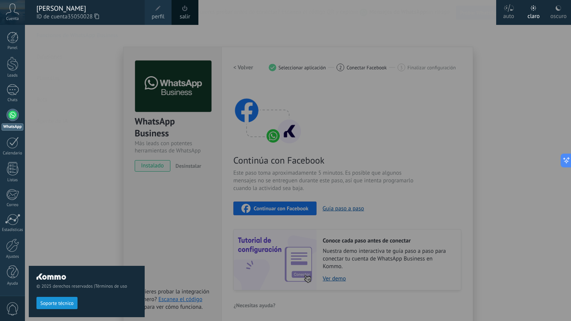
click at [558, 16] on div "oscuro" at bounding box center [558, 15] width 16 height 20
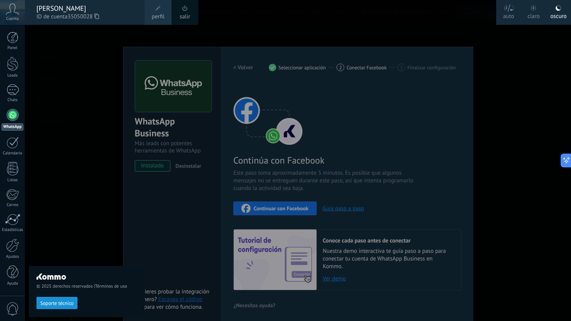
click at [535, 13] on div "claro" at bounding box center [533, 15] width 12 height 20
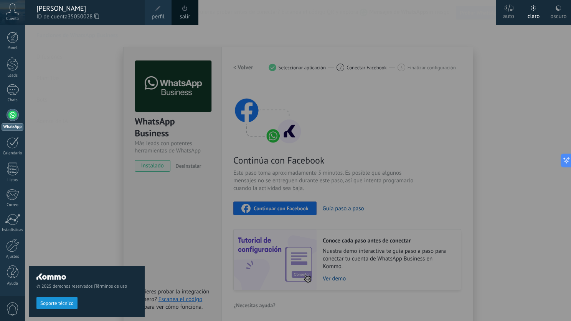
click at [532, 79] on div at bounding box center [310, 160] width 571 height 321
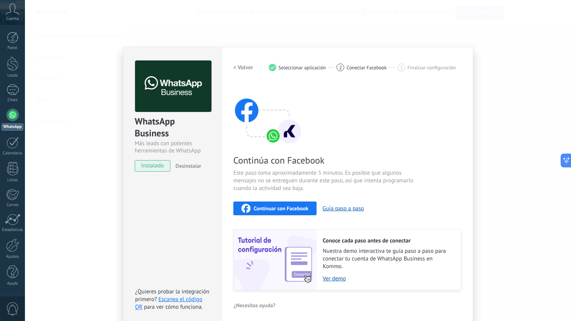
click at [13, 306] on span "0" at bounding box center [12, 309] width 13 height 13
click at [5, 272] on link "Ayuda" at bounding box center [12, 276] width 25 height 21
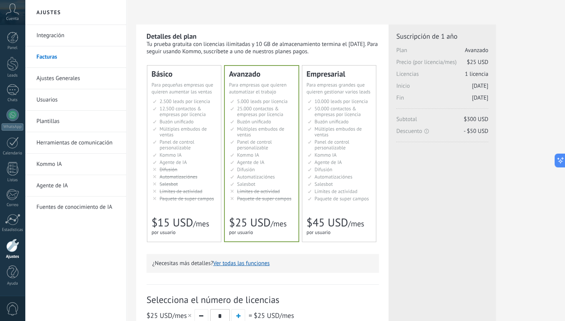
click at [311, 246] on div "Básico Для увеличения продаж в малом бизнесе For small businesses that want to …" at bounding box center [262, 160] width 232 height 189
click at [10, 117] on div at bounding box center [13, 115] width 12 height 12
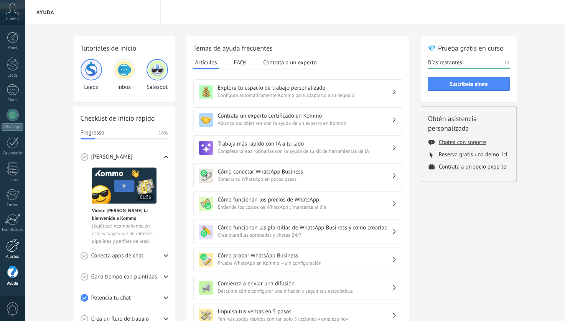
click at [10, 253] on link "Ajustes" at bounding box center [12, 249] width 25 height 21
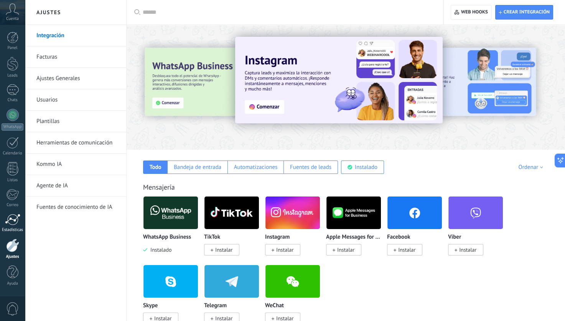
click at [8, 223] on div at bounding box center [12, 220] width 15 height 12
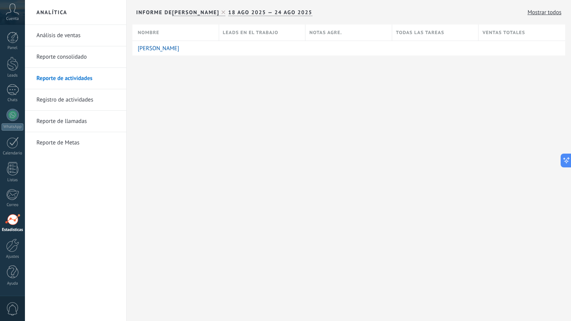
click at [59, 98] on link "Registro de actividades" at bounding box center [77, 99] width 82 height 21
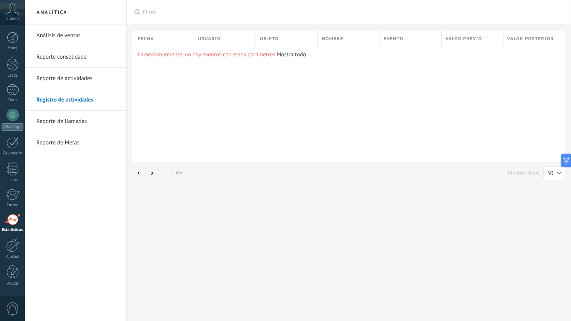
click at [63, 115] on link "Reporte de llamadas" at bounding box center [77, 121] width 82 height 21
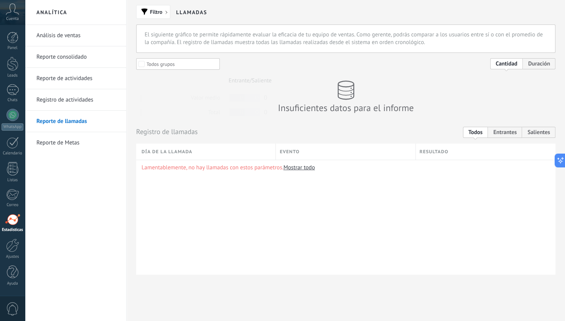
click at [66, 39] on link "Análisis de ventas" at bounding box center [77, 35] width 82 height 21
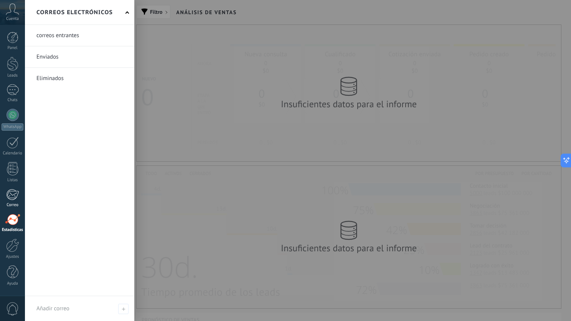
click at [14, 197] on div at bounding box center [12, 195] width 13 height 12
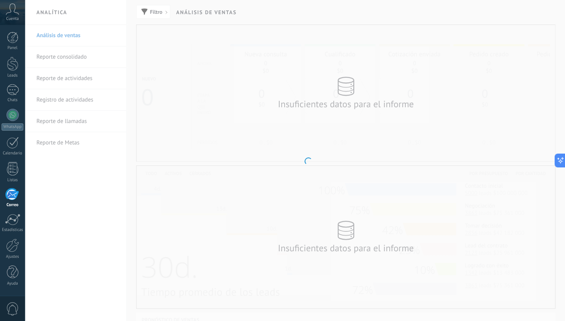
click at [14, 197] on div at bounding box center [12, 195] width 13 height 12
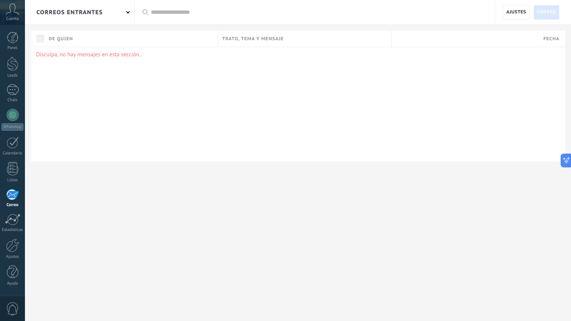
click at [14, 197] on div at bounding box center [12, 195] width 13 height 12
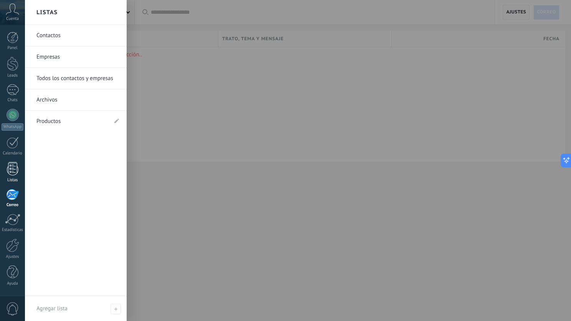
click at [11, 170] on div at bounding box center [13, 168] width 12 height 13
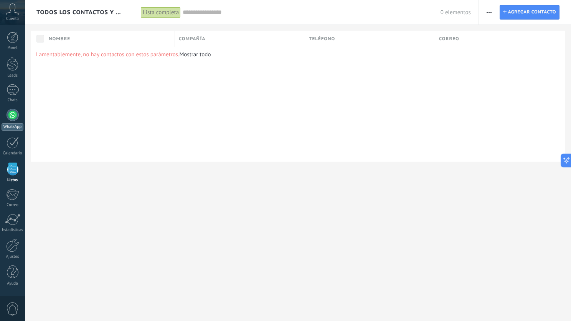
click at [14, 123] on link "WhatsApp" at bounding box center [12, 120] width 25 height 22
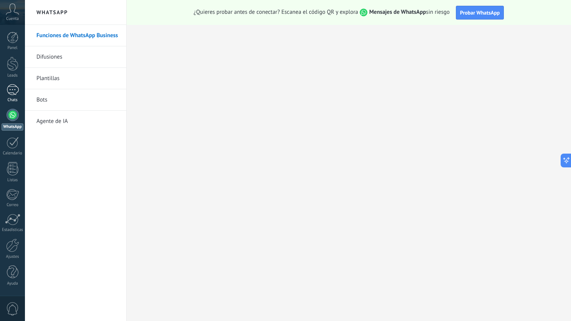
click at [10, 93] on div at bounding box center [13, 89] width 12 height 11
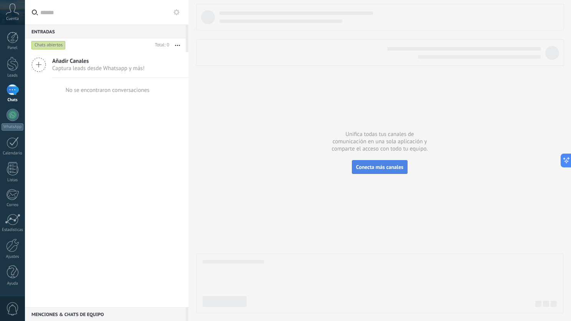
click at [363, 168] on span "Conecta más canales" at bounding box center [379, 167] width 47 height 7
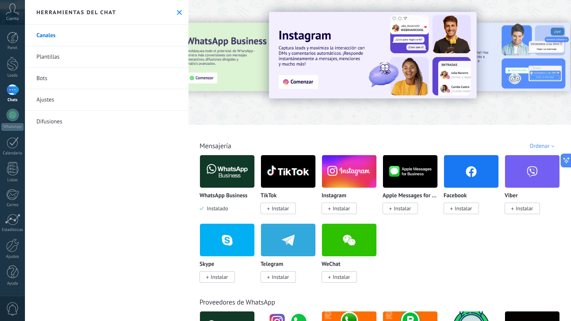
click at [240, 177] on img at bounding box center [227, 171] width 54 height 37
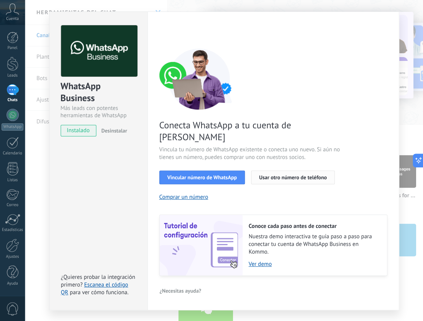
click at [251, 171] on button "Usar otro número de teléfono" at bounding box center [293, 178] width 84 height 14
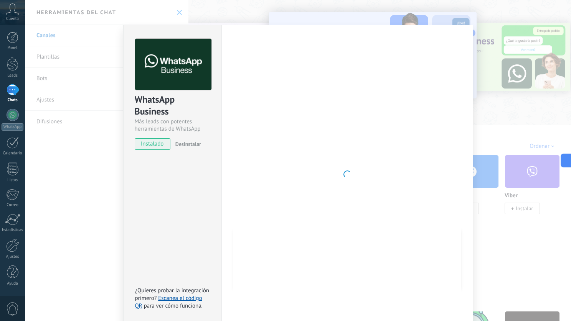
click at [451, 16] on div "WhatsApp Business Más leads con potentes herramientas de WhatsApp instalado Des…" at bounding box center [298, 160] width 546 height 321
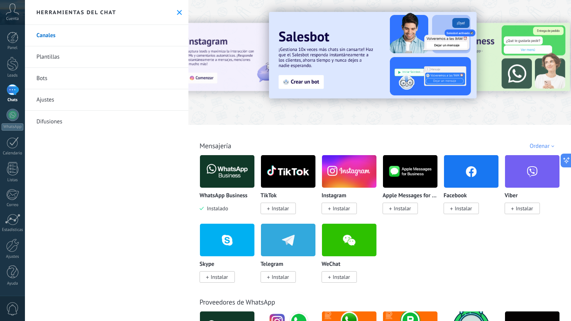
click at [226, 189] on div "WhatsApp Business Instalado" at bounding box center [226, 184] width 55 height 58
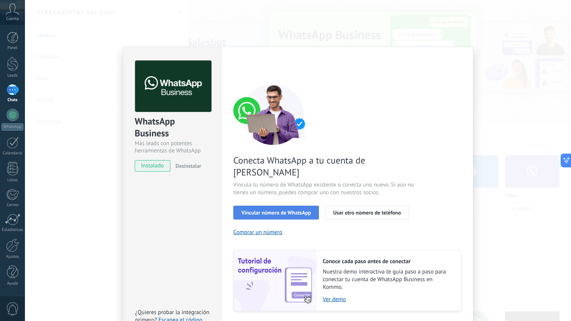
click at [265, 210] on span "Vincular número de WhatsApp" at bounding box center [275, 212] width 69 height 5
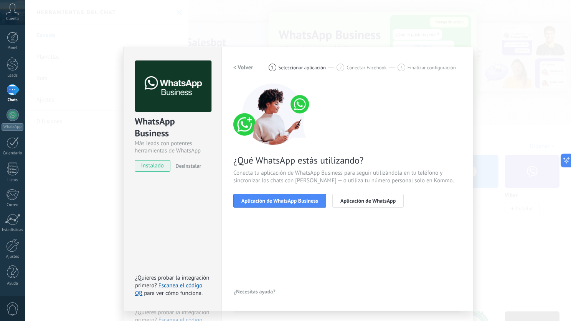
click at [265, 198] on span "Aplicación de WhatsApp Business" at bounding box center [279, 200] width 77 height 5
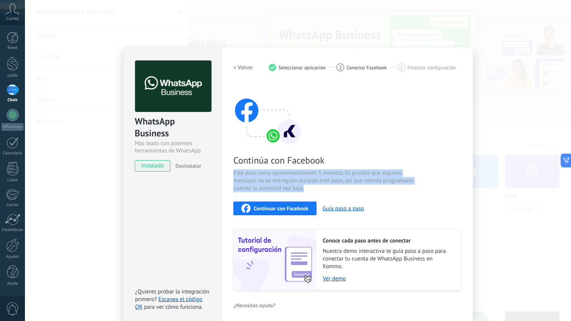
click at [265, 198] on div "Continúa con Facebook Este paso toma aproximadamente 5 minutos. Es posible que …" at bounding box center [347, 187] width 228 height 207
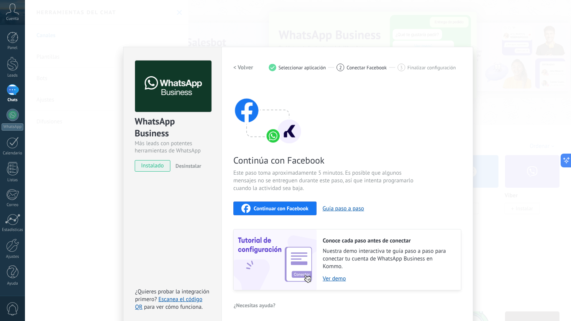
click at [409, 135] on div "Continúa con Facebook Este paso toma aproximadamente 5 minutos. Es posible que …" at bounding box center [347, 187] width 228 height 207
